Goal: Check status: Check status

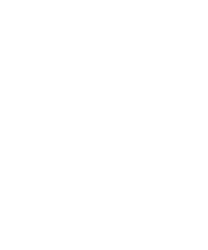
click at [138, 55] on html at bounding box center [103, 125] width 206 height 250
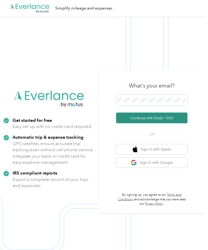
click at [161, 119] on button "Continue with Email / SSO" at bounding box center [151, 118] width 71 height 11
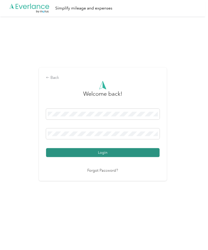
click at [125, 150] on button "Login" at bounding box center [103, 152] width 114 height 9
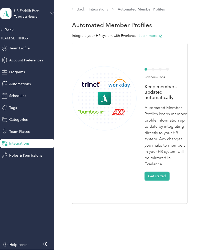
click at [7, 33] on div "Back TEAM SETTINGS Team Profile Account Preferences Programs Automations Schedu…" at bounding box center [27, 93] width 54 height 133
click at [9, 28] on div "Back" at bounding box center [25, 30] width 51 height 6
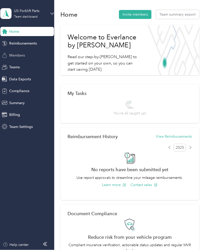
click at [19, 54] on span "Members" at bounding box center [17, 55] width 16 height 5
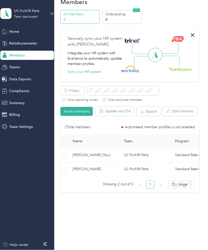
scroll to position [16, 0]
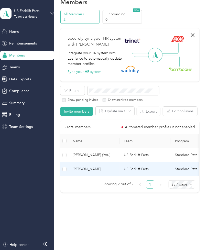
click at [87, 167] on span "[PERSON_NAME]" at bounding box center [94, 170] width 43 height 6
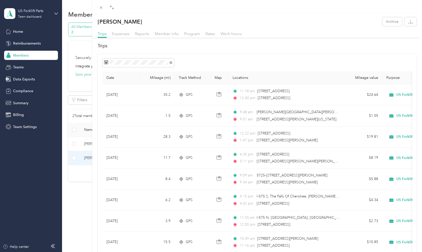
click at [125, 37] on div "Trips Expenses Reports Member info Program Rates Work hours" at bounding box center [256, 34] width 329 height 7
click at [125, 35] on span "Expenses" at bounding box center [120, 33] width 17 height 5
